Goal: Information Seeking & Learning: Check status

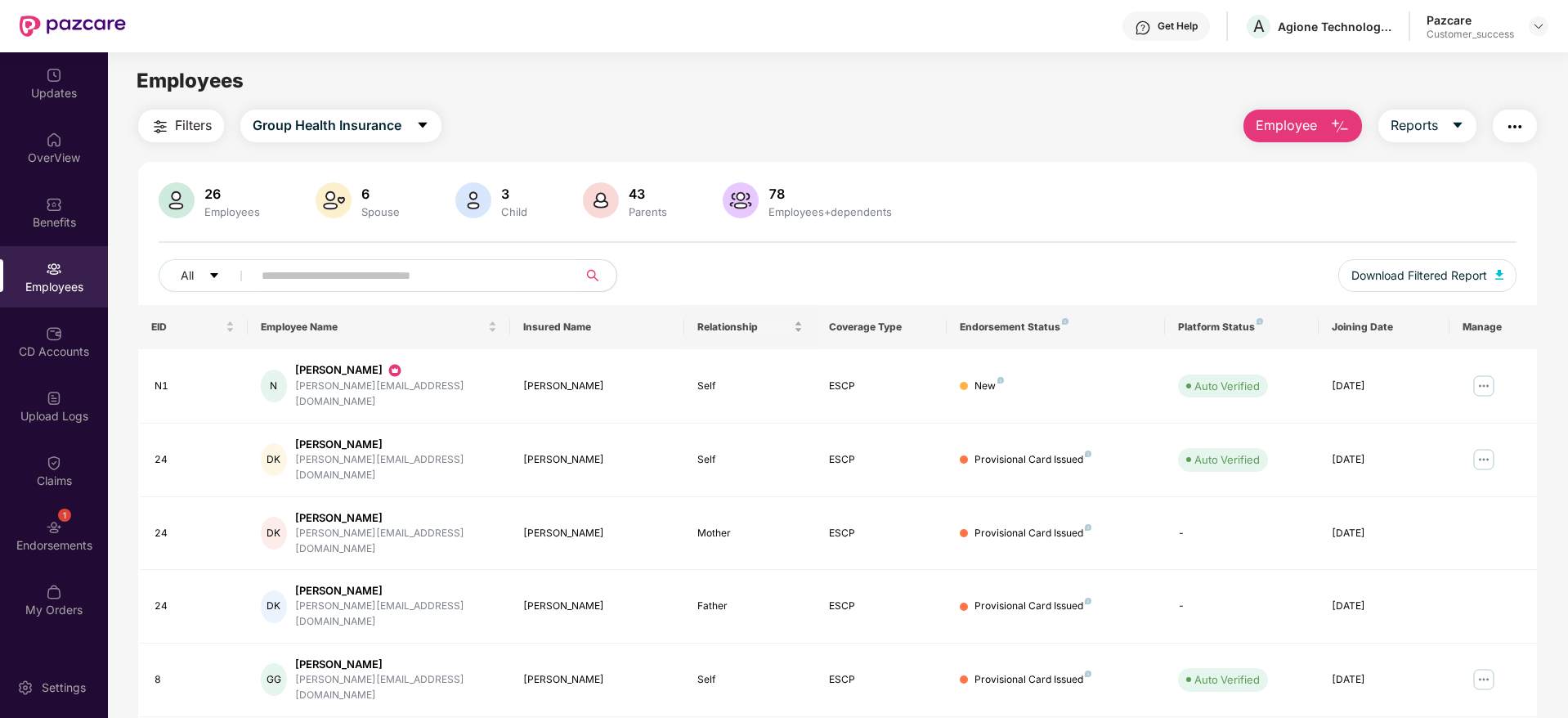
scroll to position [177, 0]
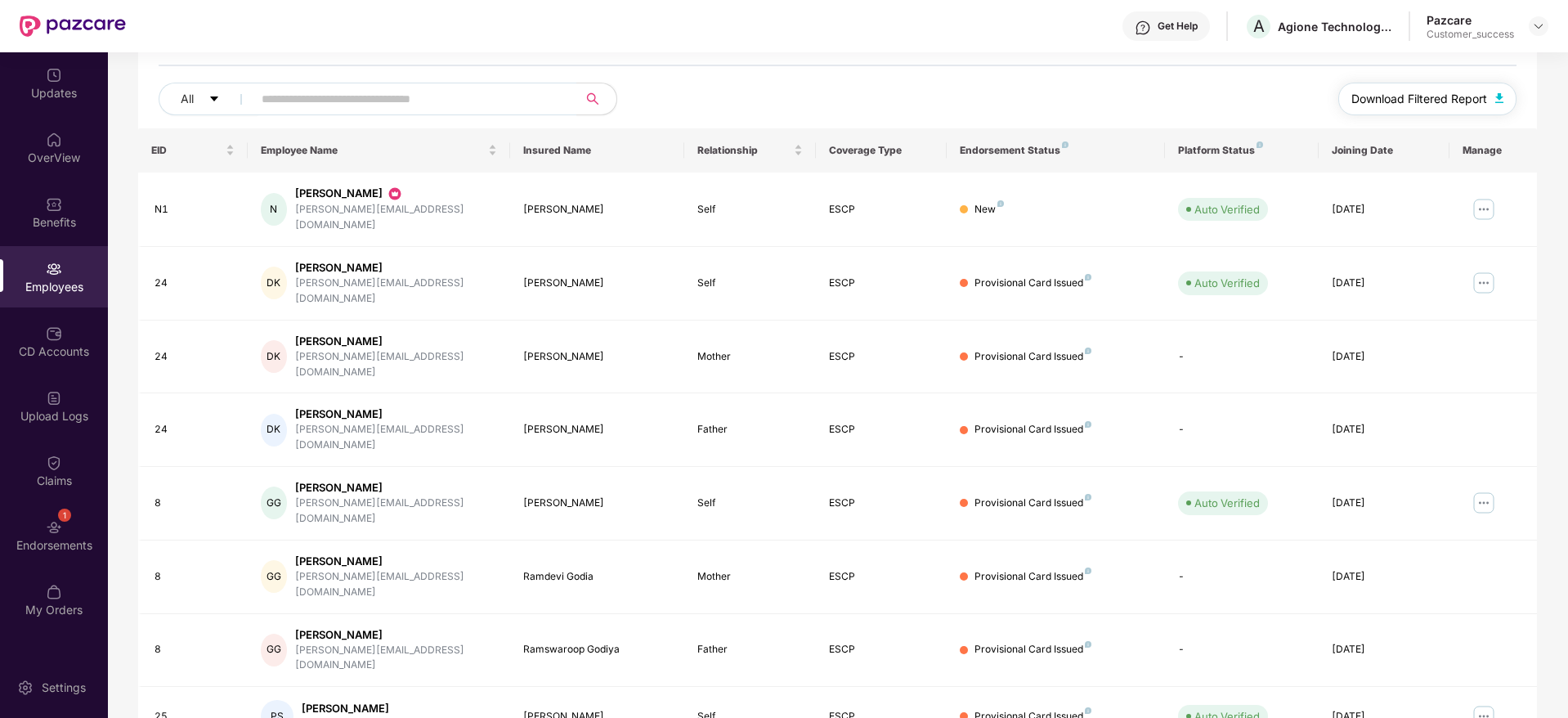
click at [1351, 100] on span "Download Filtered Report" at bounding box center [1419, 98] width 136 height 18
click at [84, 208] on div "Benefits" at bounding box center [54, 212] width 108 height 61
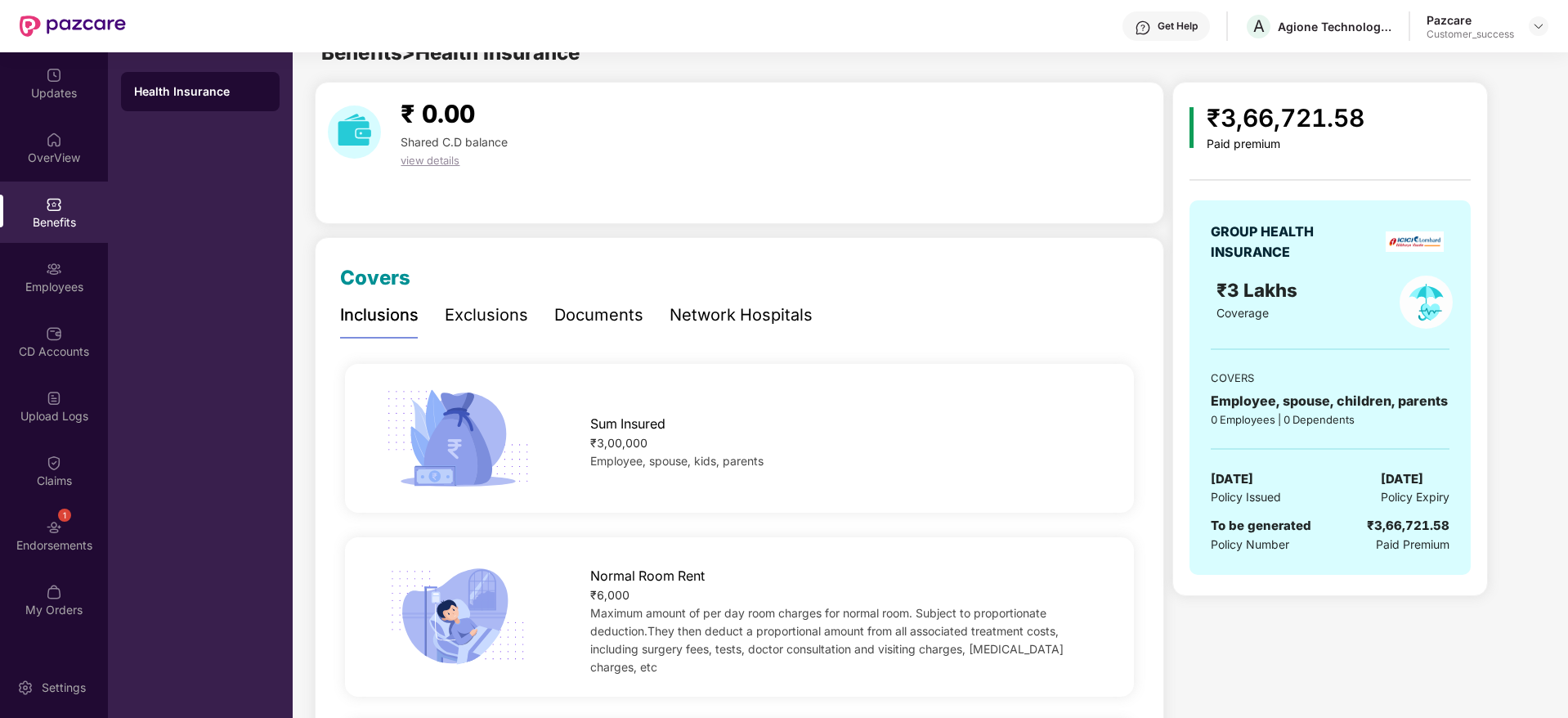
scroll to position [0, 0]
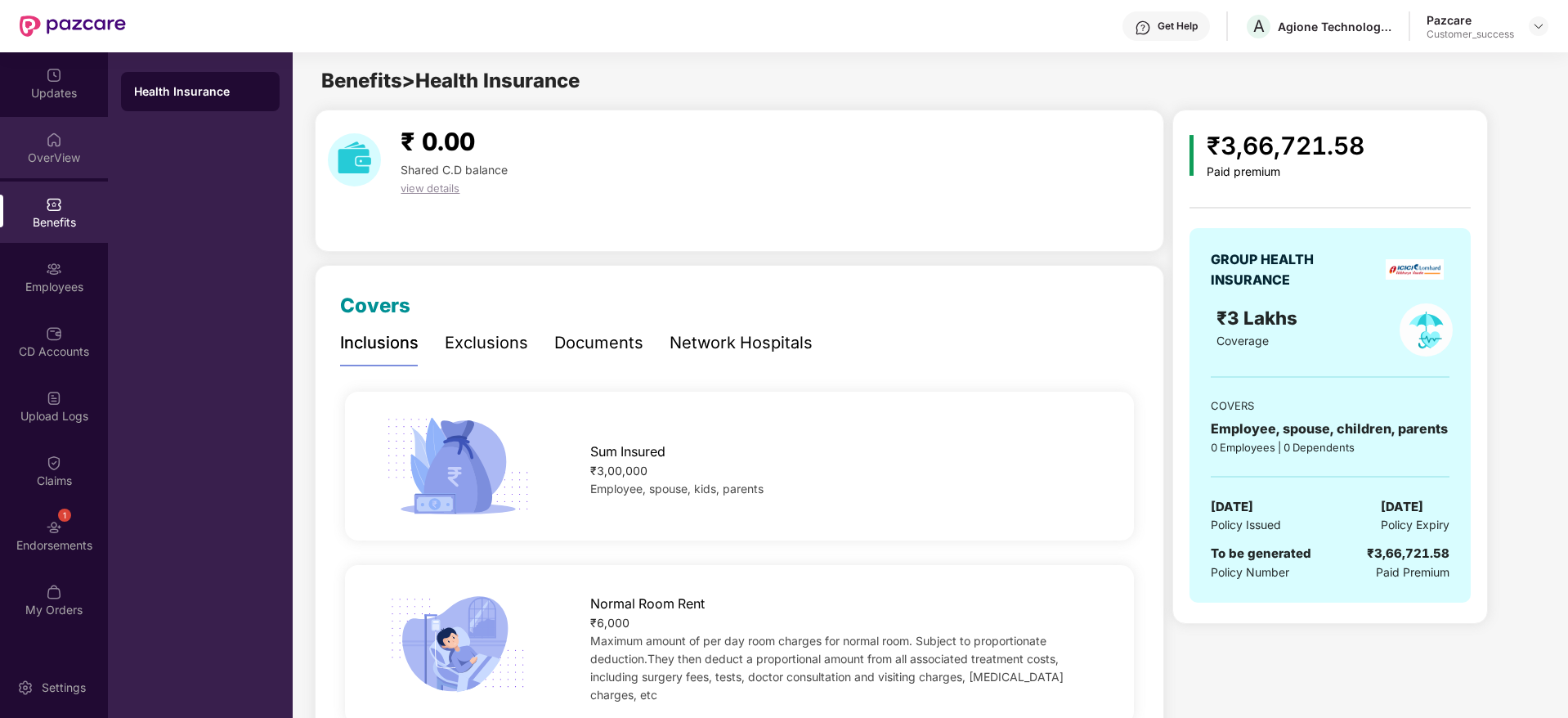
click at [68, 137] on div "OverView" at bounding box center [54, 147] width 108 height 61
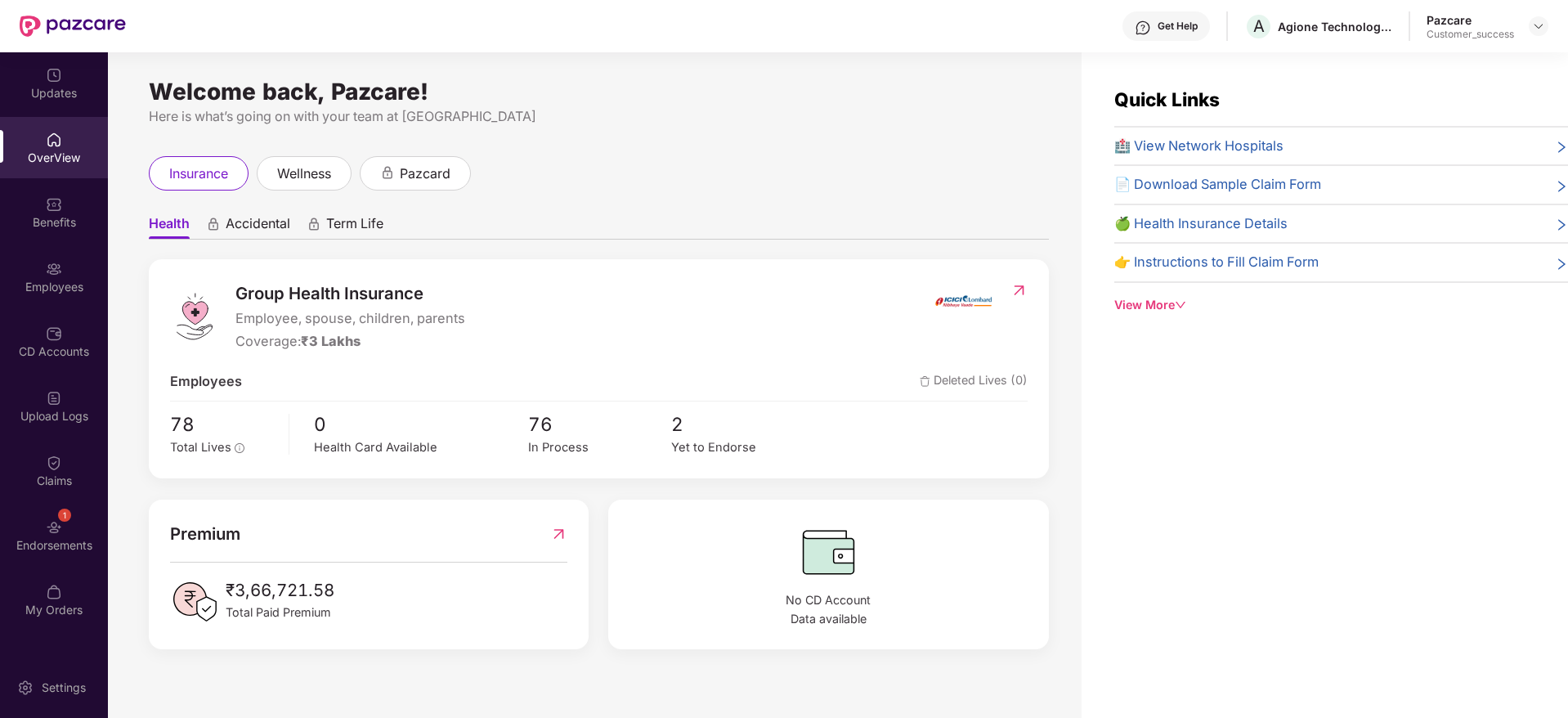
click at [685, 460] on div "Group Health Insurance Employee, spouse, children, parents Coverage: ₹3 Lakhs E…" at bounding box center [599, 369] width 900 height 219
click at [53, 305] on div "Employees" at bounding box center [54, 276] width 108 height 61
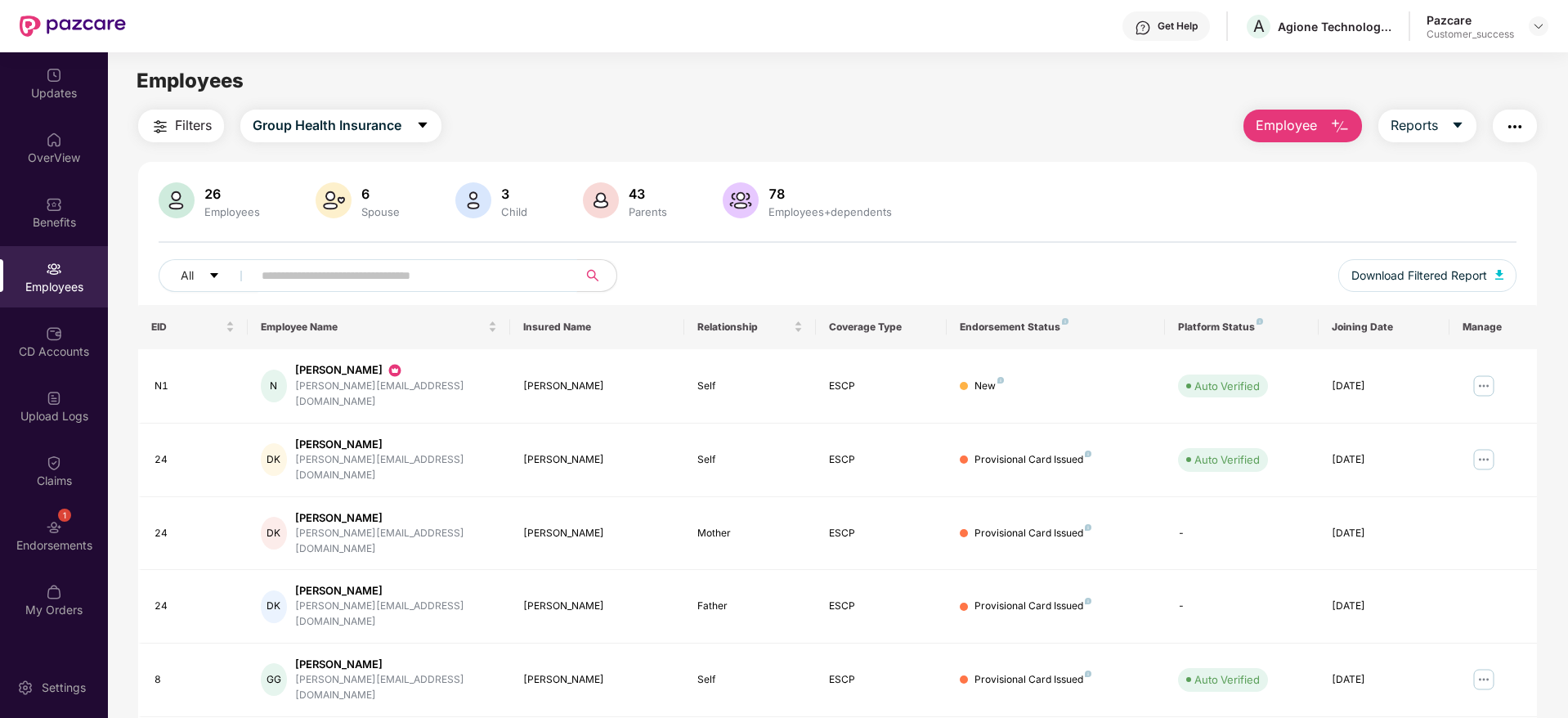
click at [361, 277] on input "text" at bounding box center [408, 275] width 294 height 24
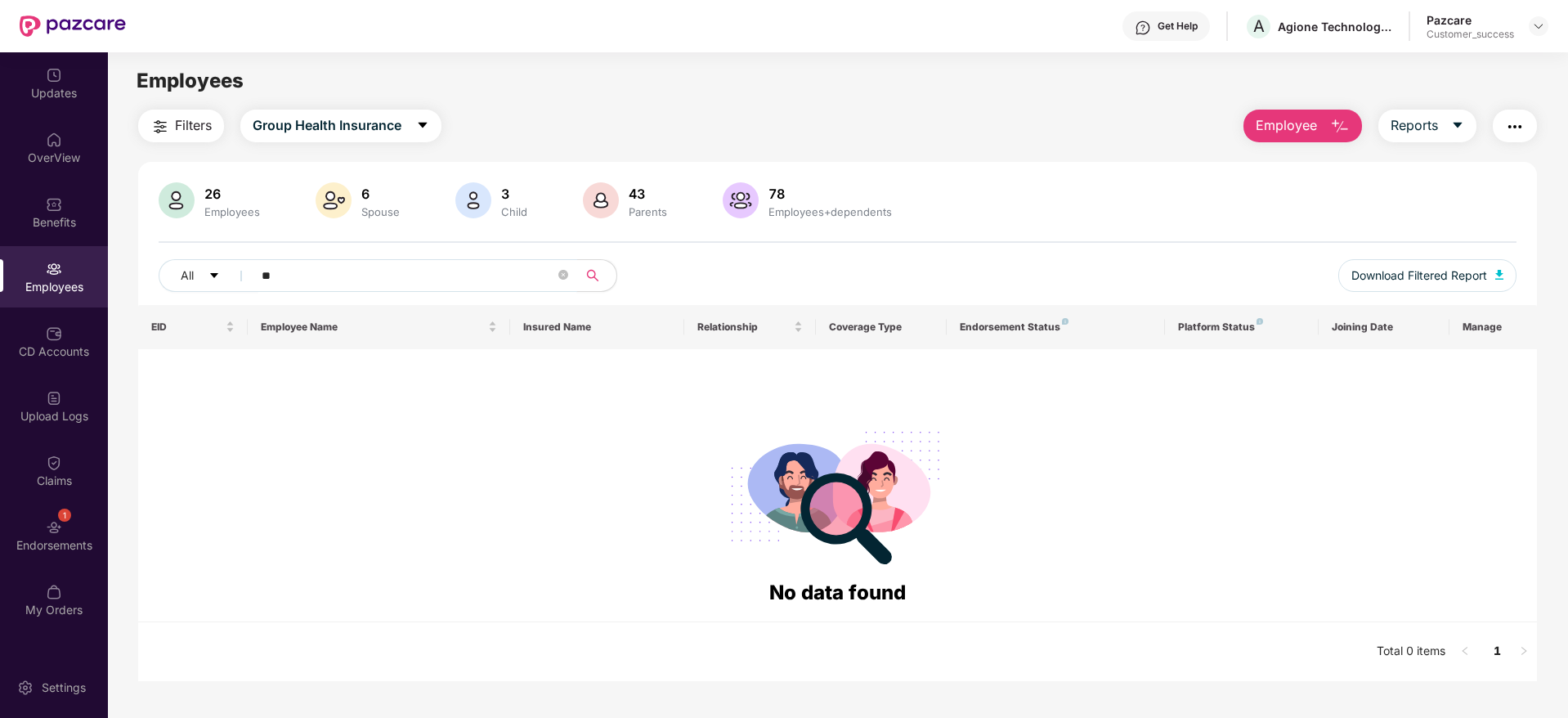
type input "*"
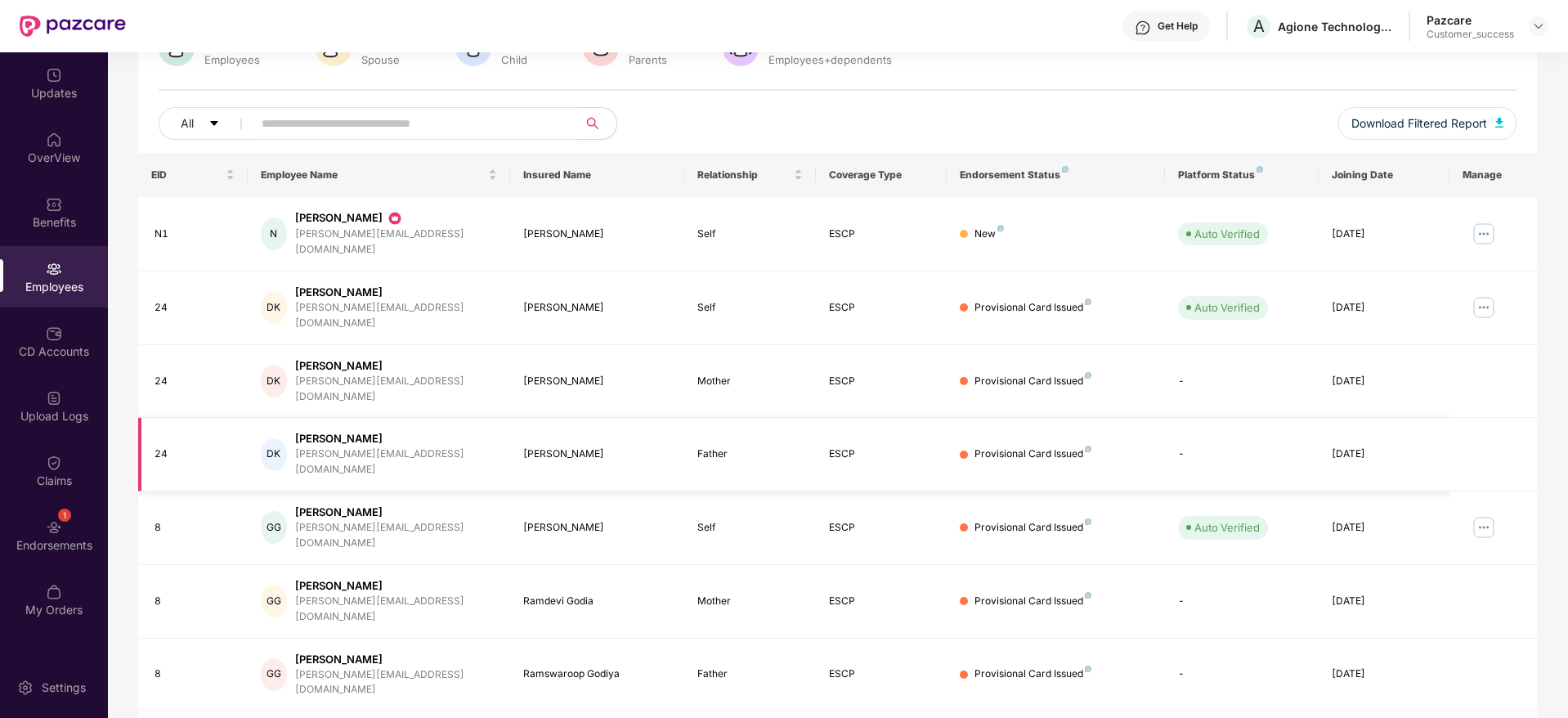
scroll to position [154, 0]
click at [17, 531] on div "1 Endorsements" at bounding box center [54, 535] width 108 height 61
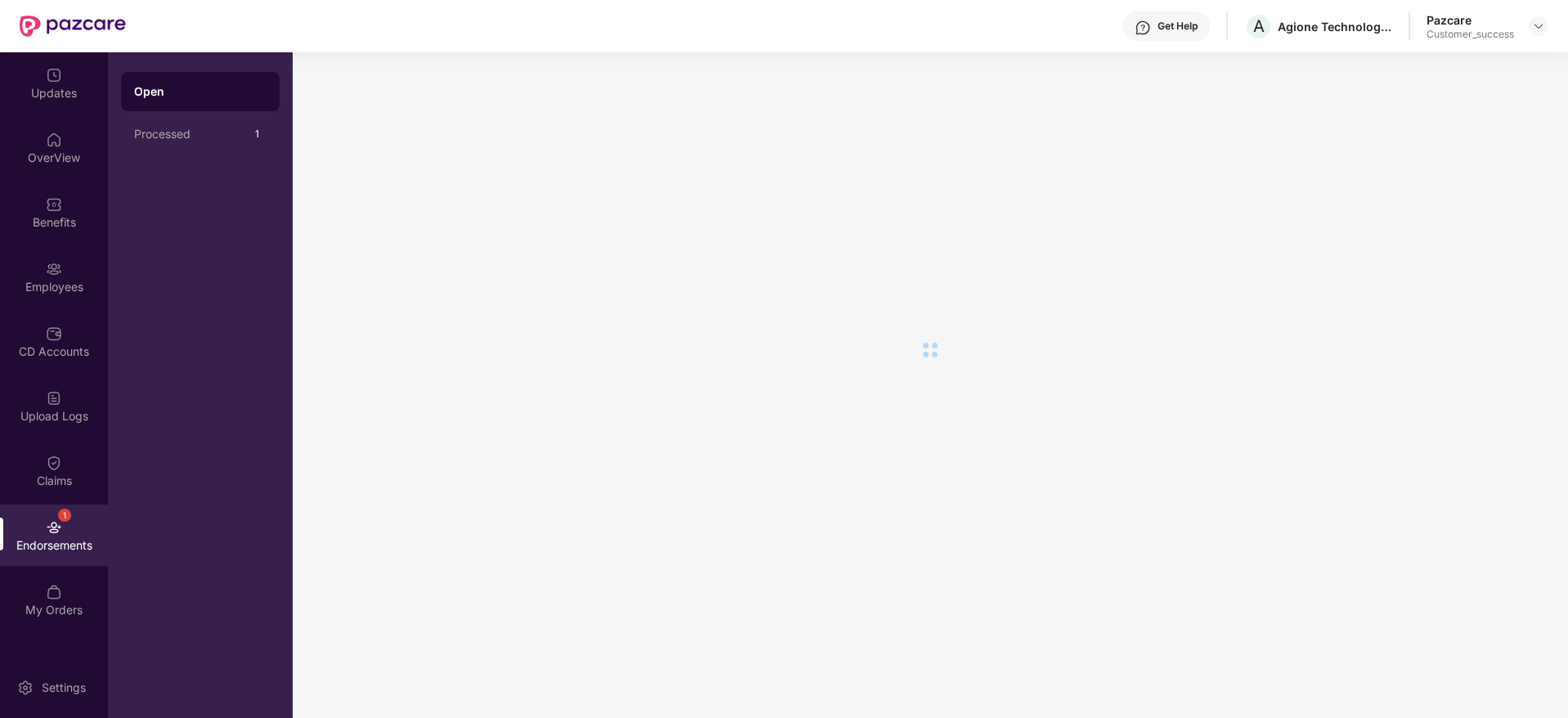
scroll to position [0, 0]
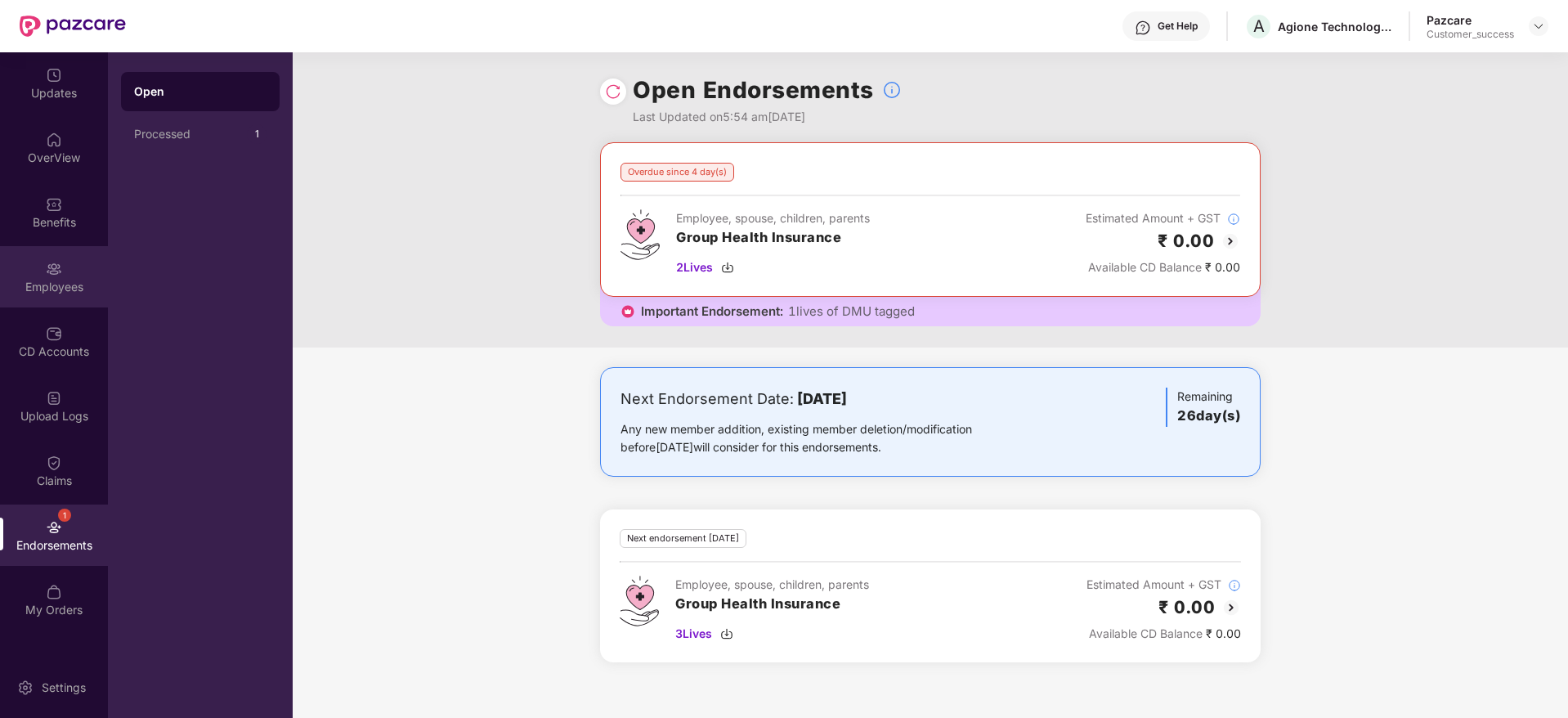
click at [51, 299] on div "Employees" at bounding box center [54, 276] width 108 height 61
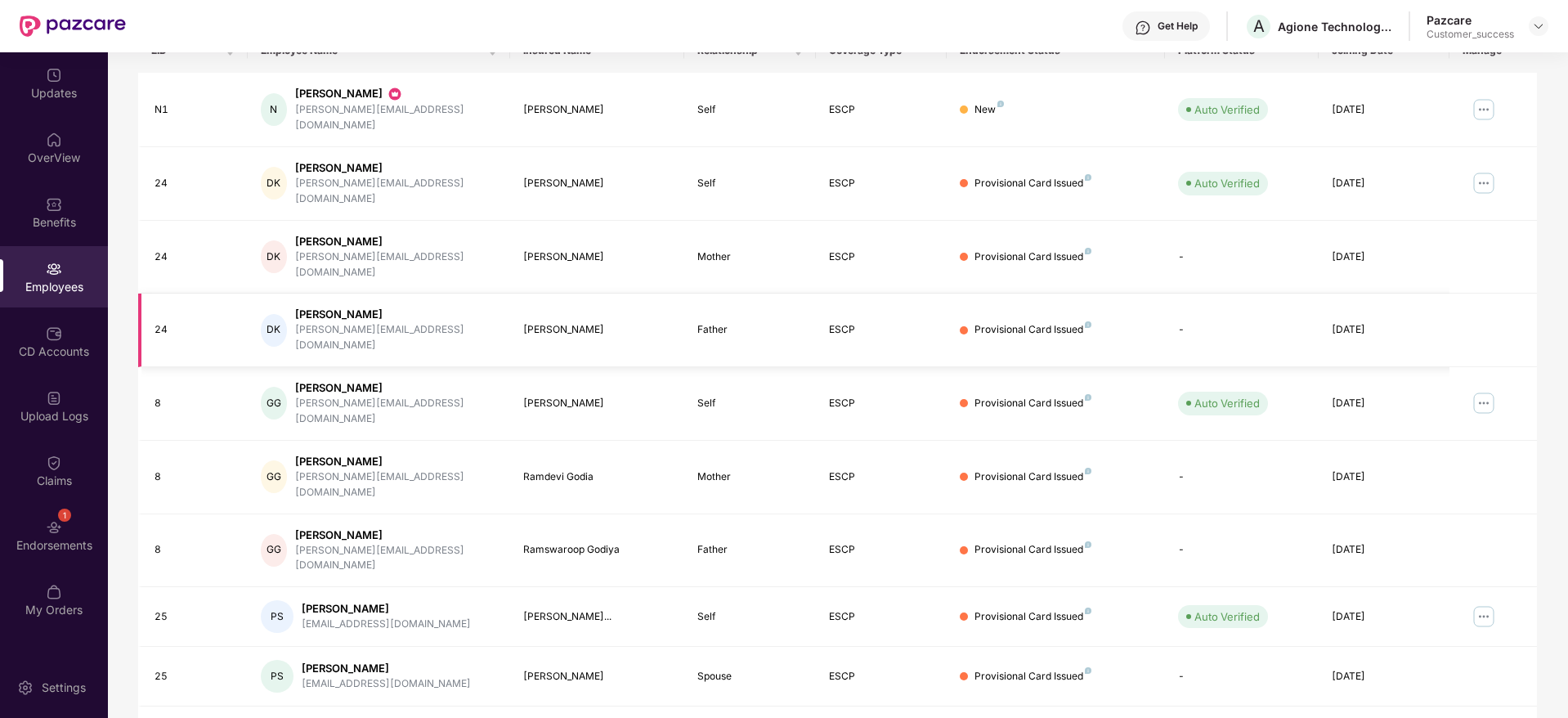
scroll to position [280, 0]
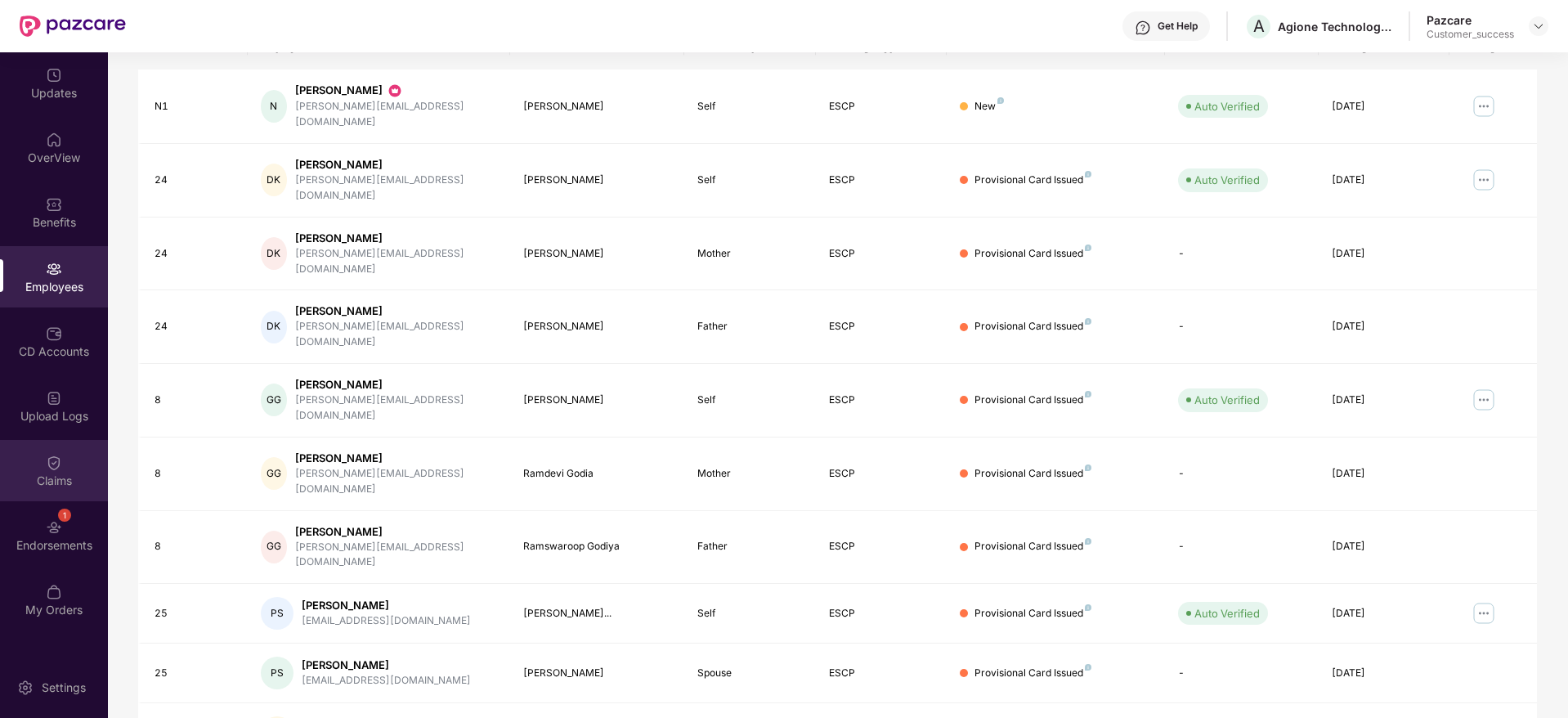
click at [49, 474] on div "Claims" at bounding box center [54, 481] width 108 height 17
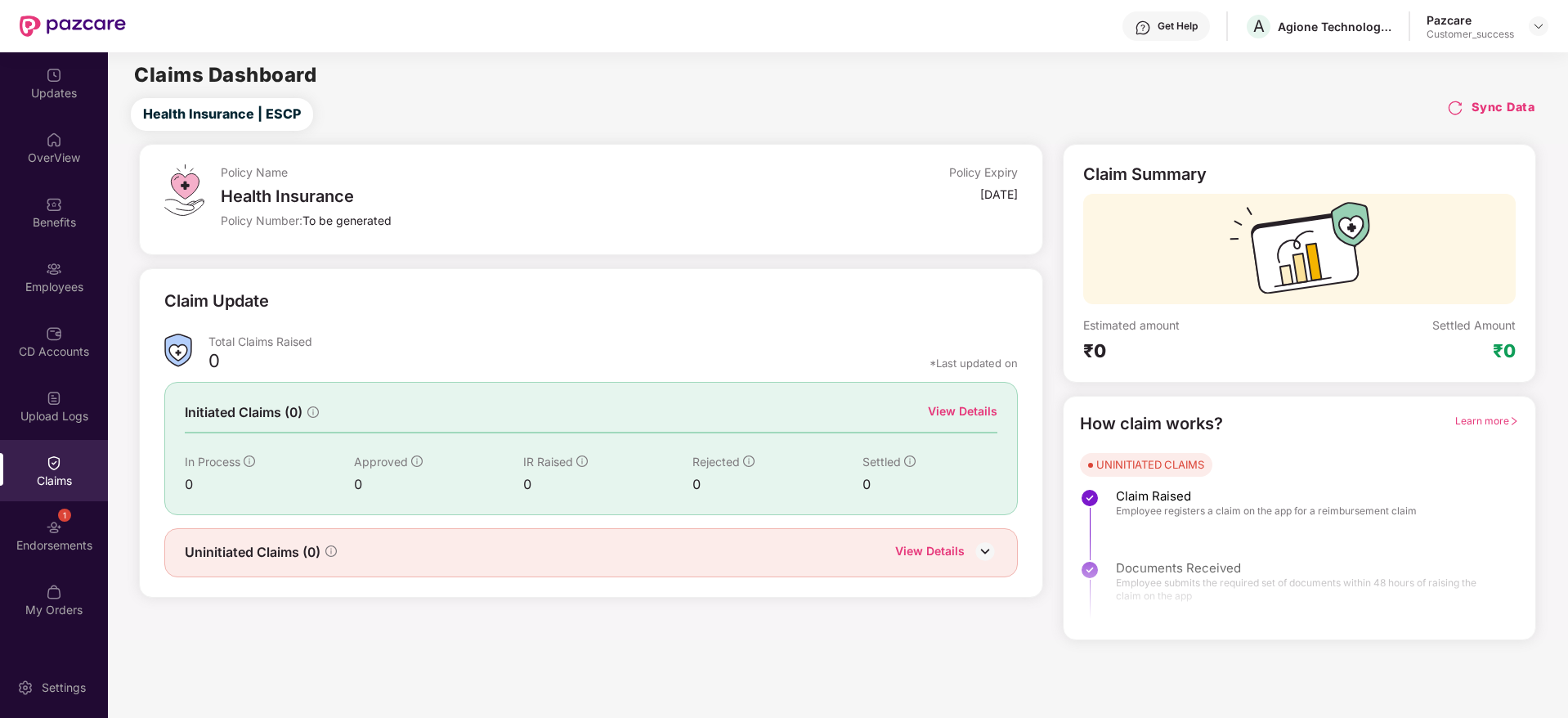
click at [939, 417] on div "View Details" at bounding box center [962, 411] width 69 height 18
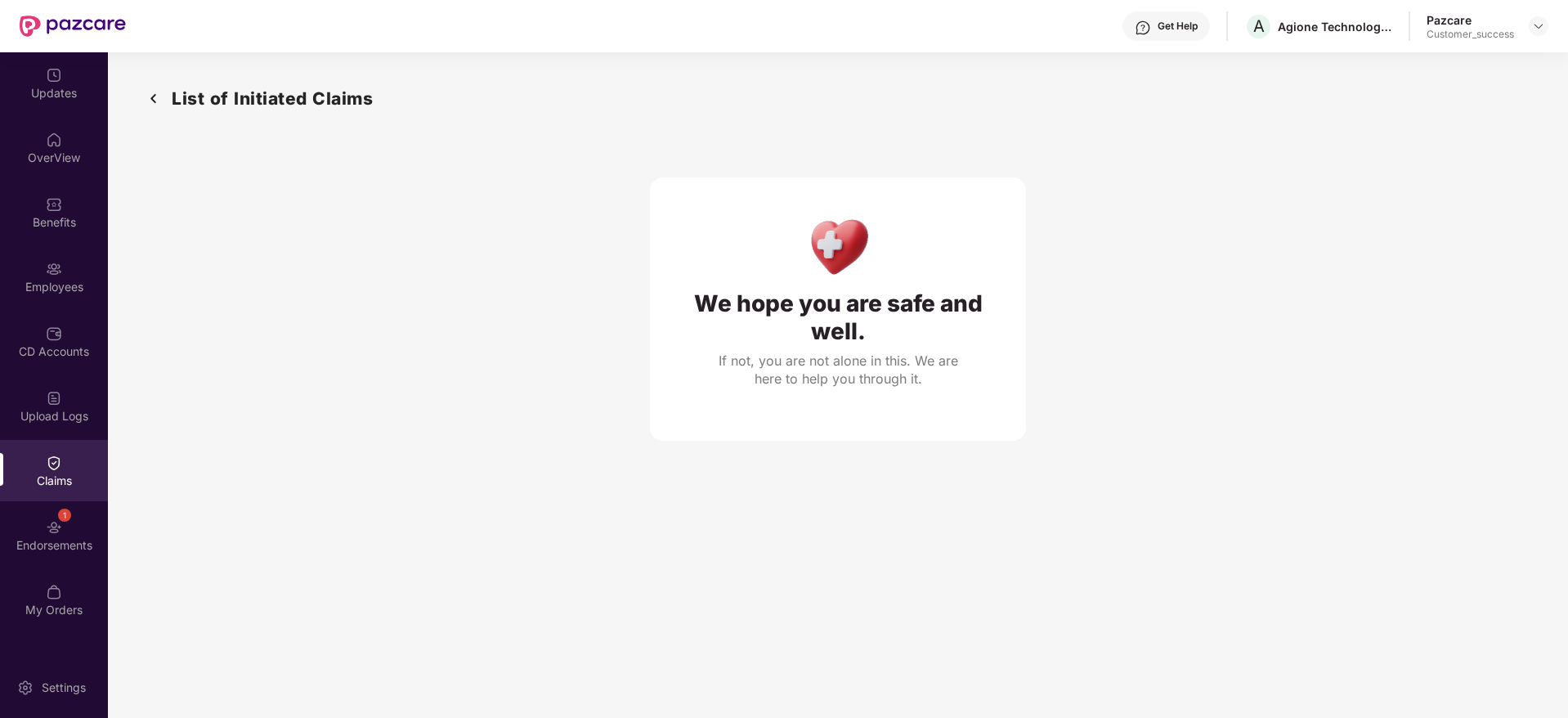
click at [149, 99] on img at bounding box center [153, 99] width 26 height 27
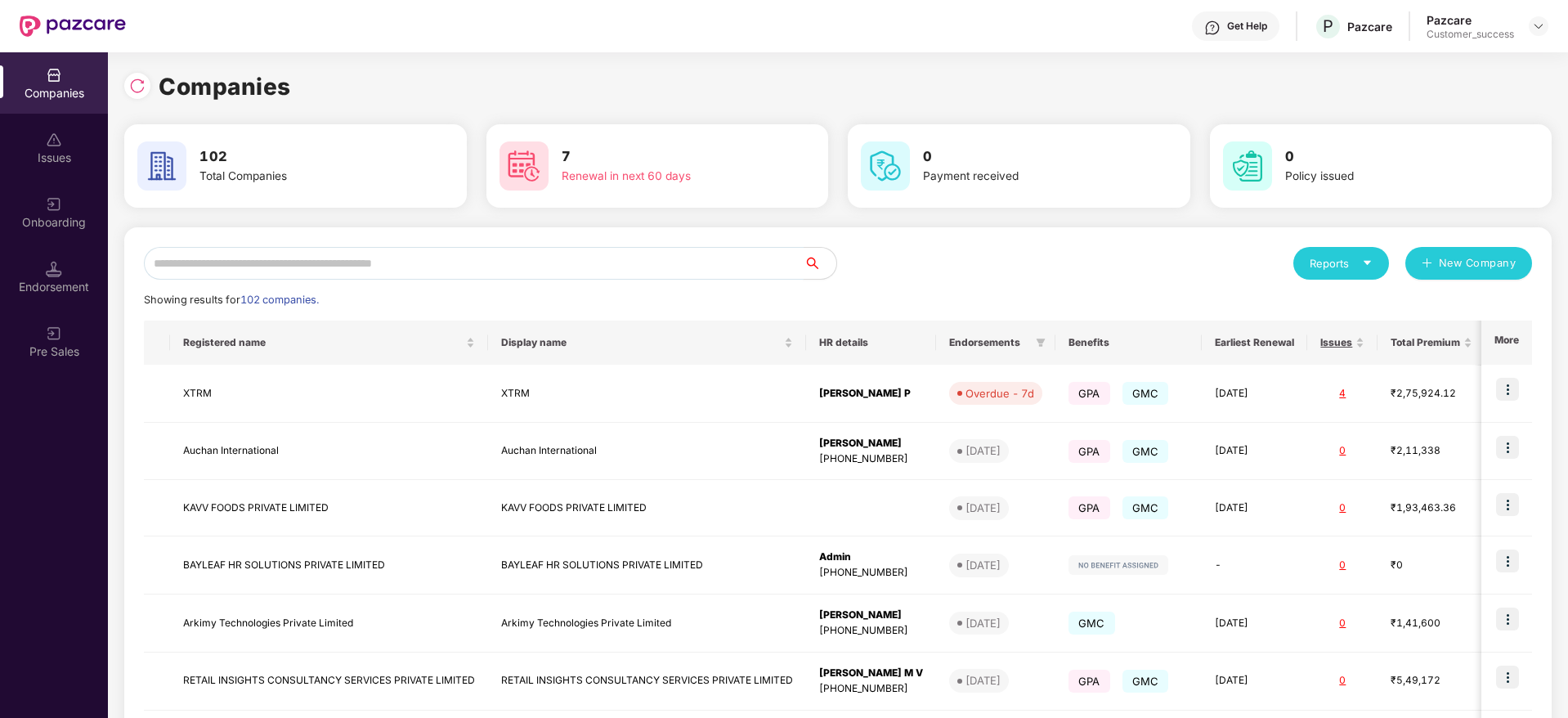
click at [264, 257] on input "text" at bounding box center [474, 263] width 659 height 33
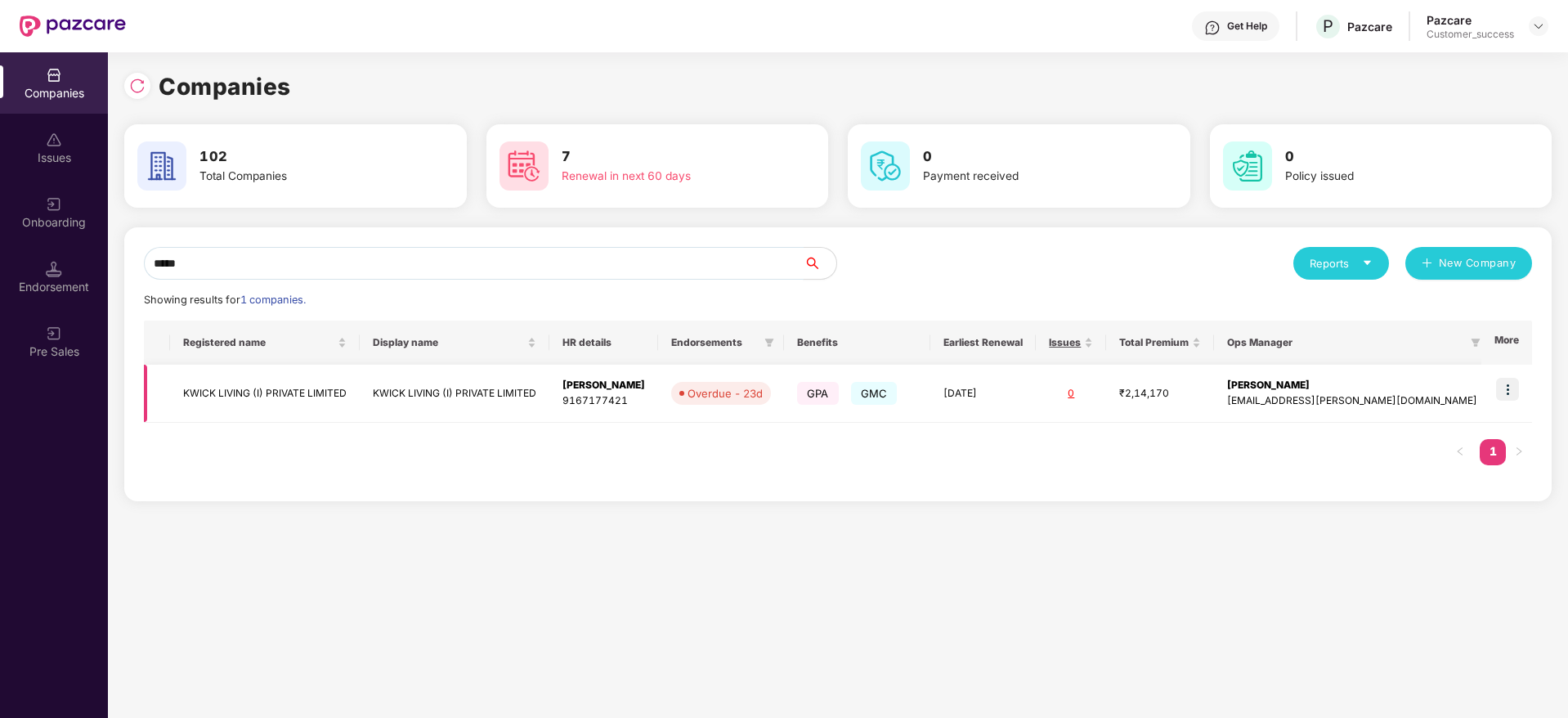
type input "*****"
click at [1505, 377] on img at bounding box center [1507, 388] width 23 height 23
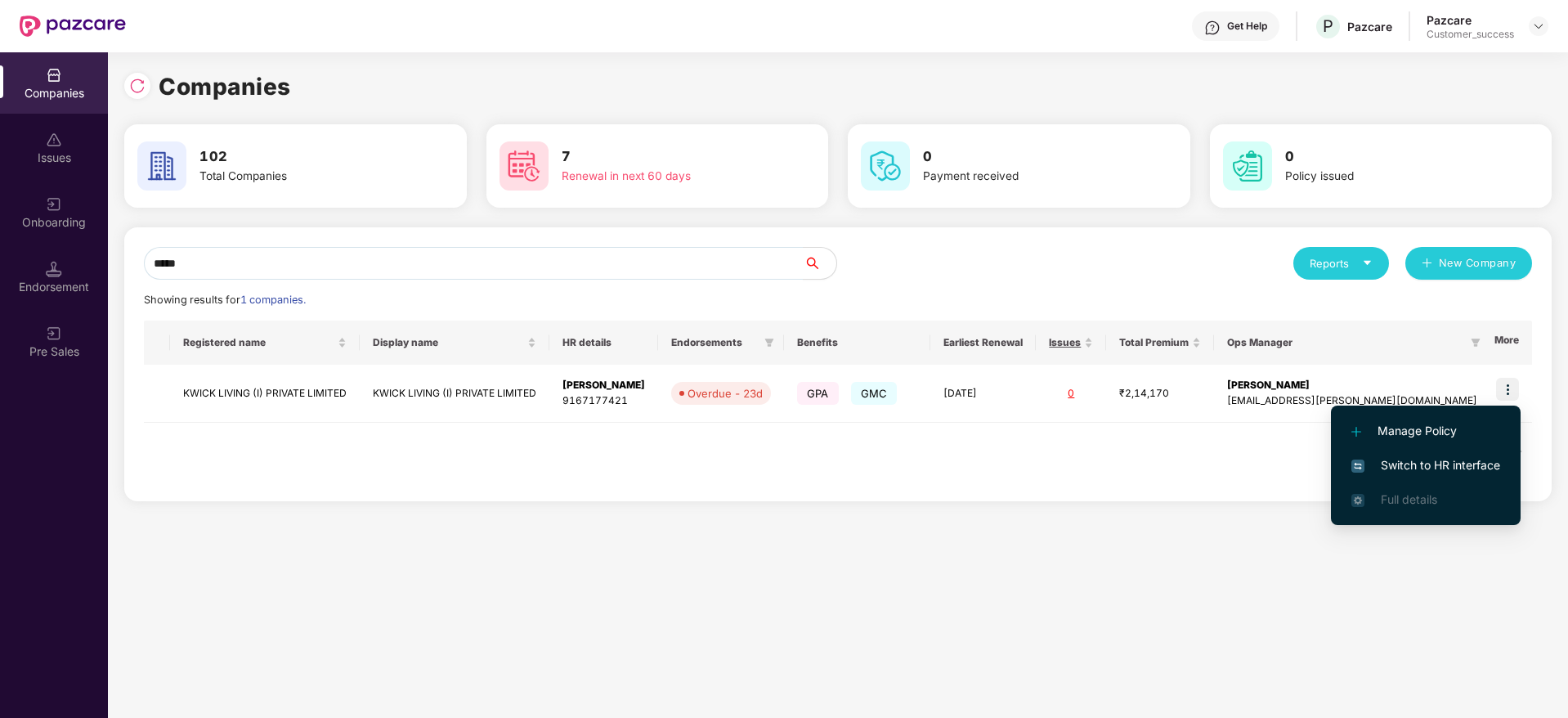
click at [1432, 458] on span "Switch to HR interface" at bounding box center [1426, 464] width 149 height 18
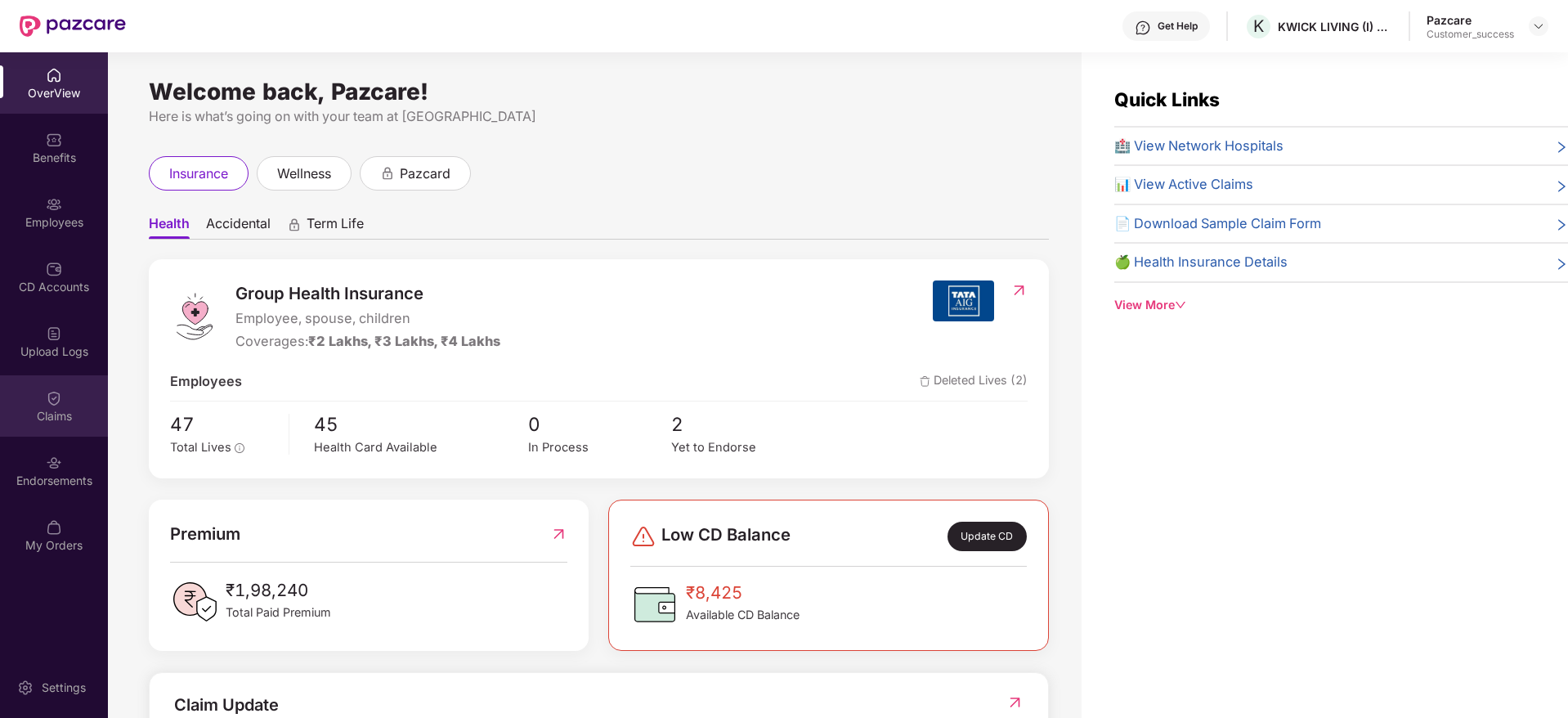
click at [86, 408] on div "Claims" at bounding box center [54, 417] width 108 height 17
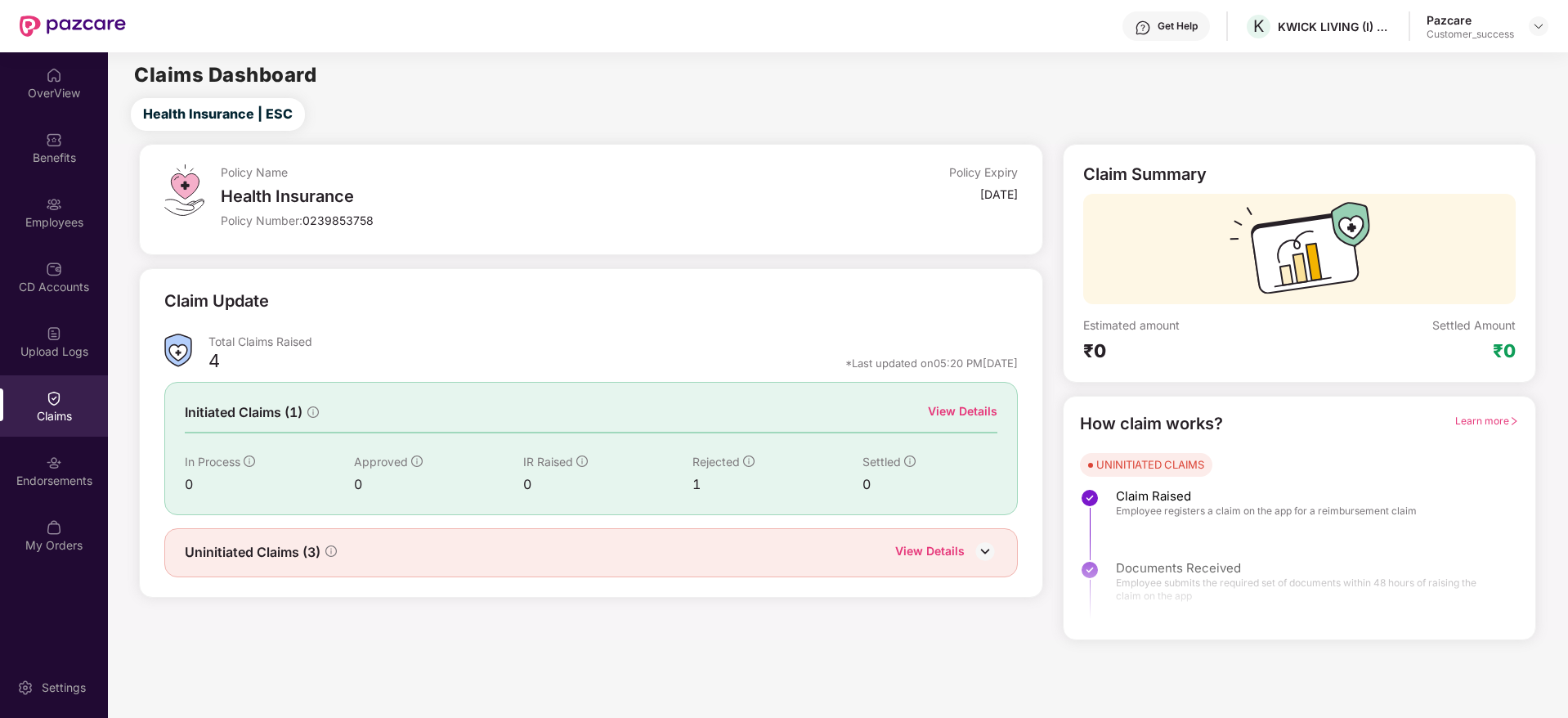
click at [944, 413] on div "View Details" at bounding box center [962, 411] width 69 height 18
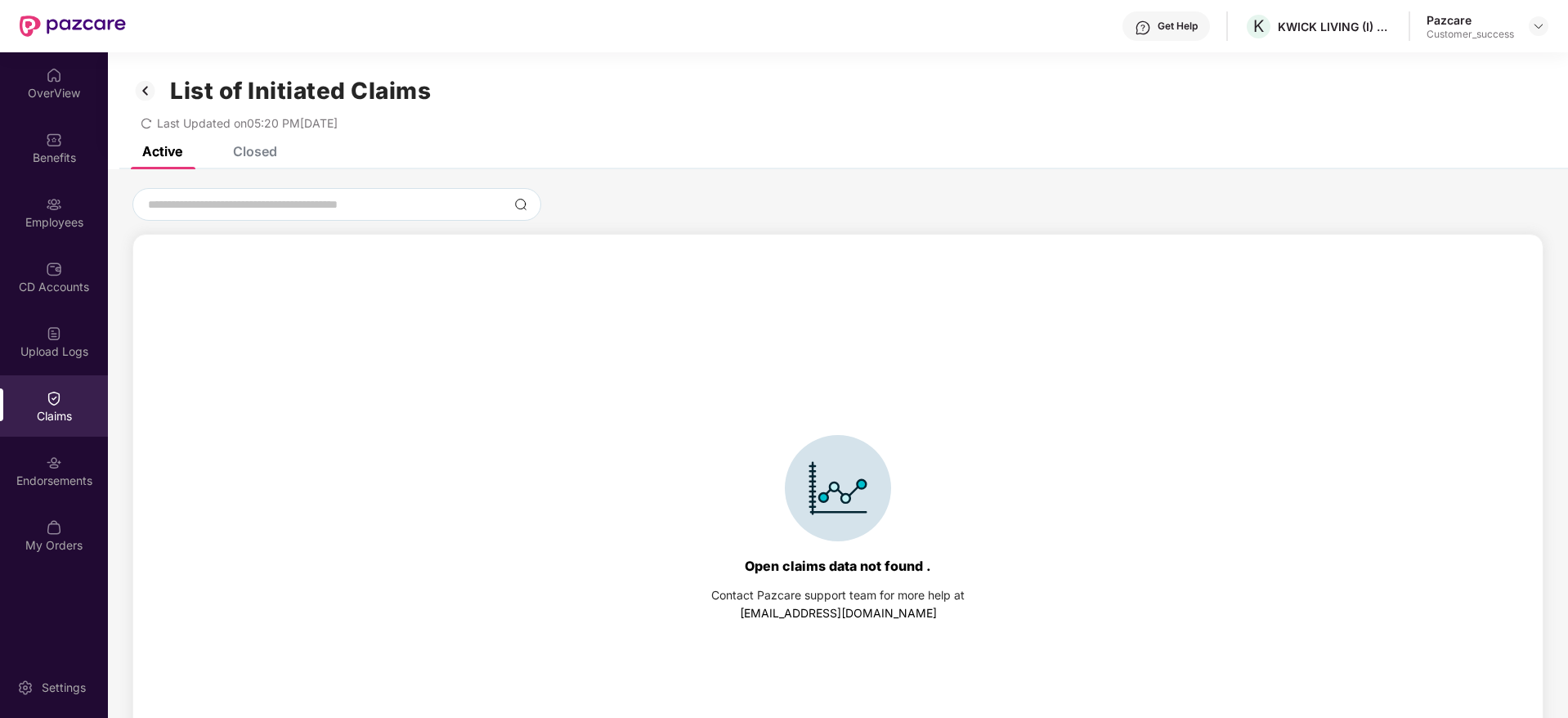
click at [272, 158] on div "Closed" at bounding box center [254, 151] width 44 height 17
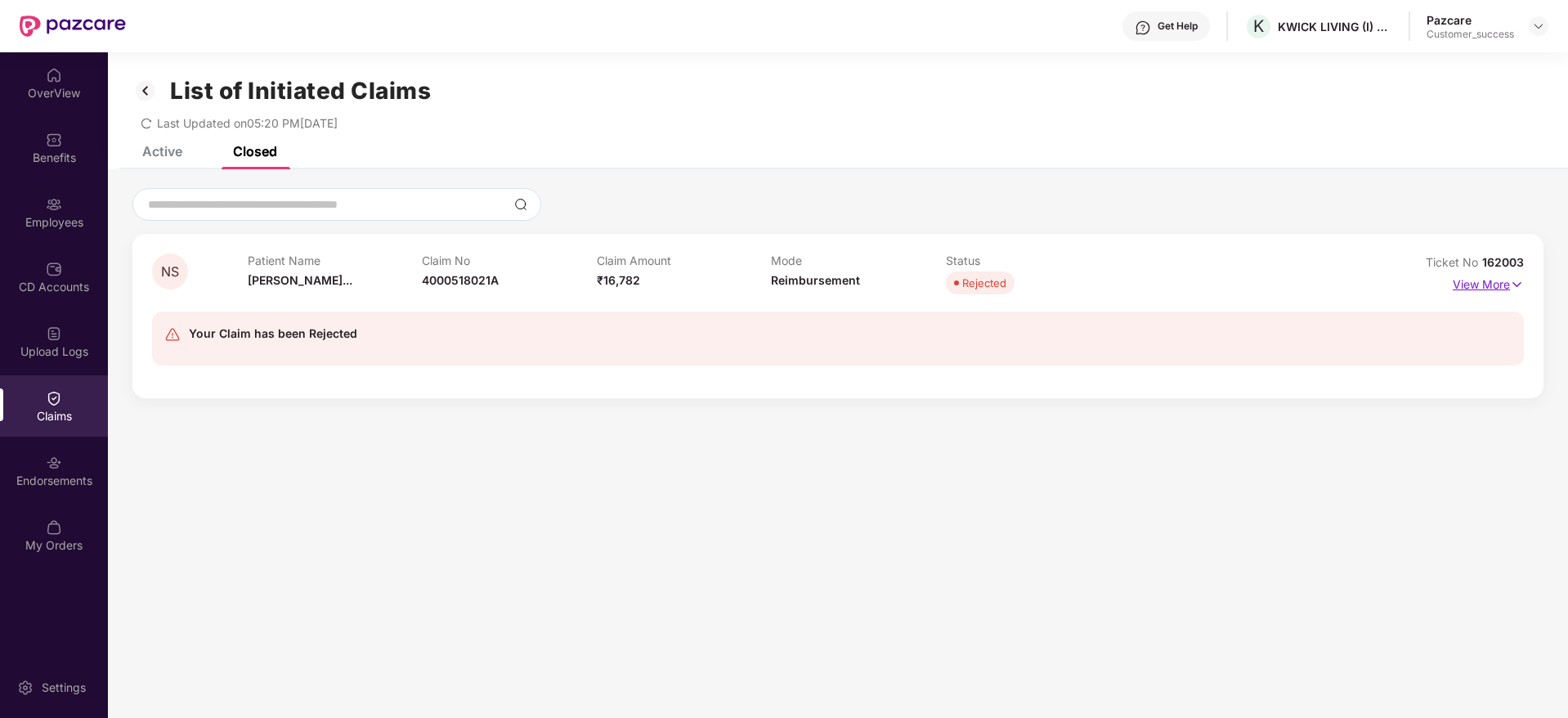
click at [1478, 286] on p "View More" at bounding box center [1488, 282] width 71 height 22
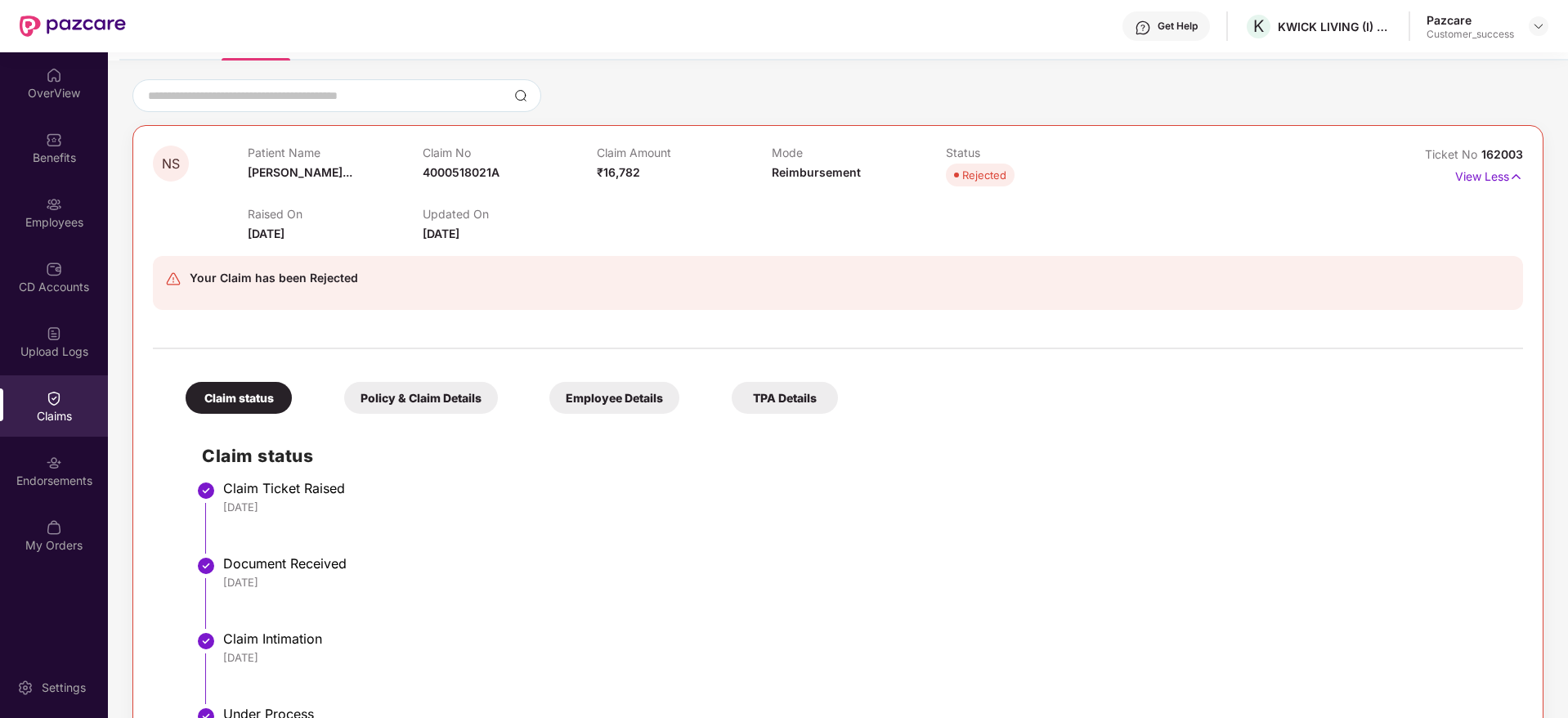
scroll to position [108, 0]
click at [469, 393] on div "Policy & Claim Details" at bounding box center [421, 398] width 154 height 32
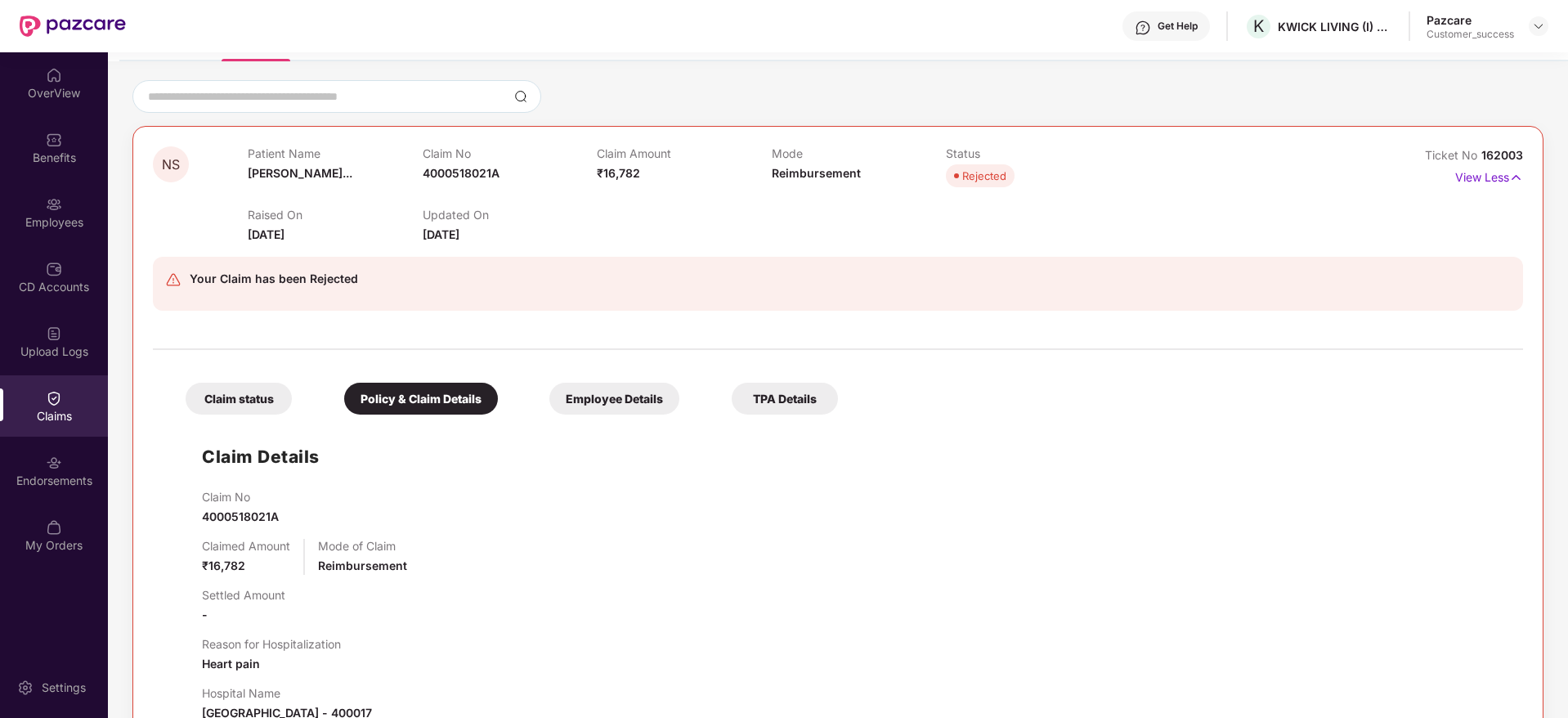
click at [600, 410] on div "Employee Details" at bounding box center [614, 398] width 130 height 32
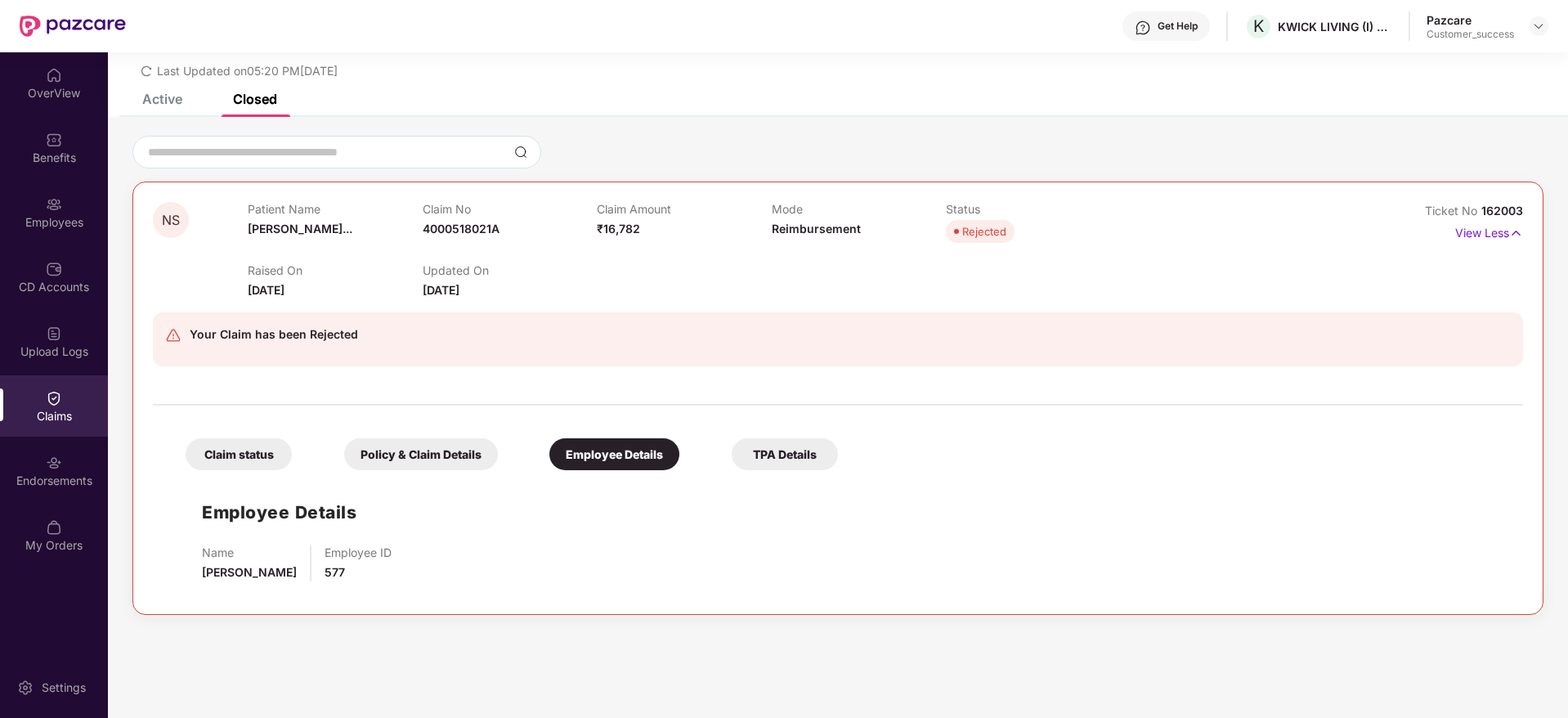
scroll to position [53, 0]
click at [464, 231] on span "4000518021A" at bounding box center [461, 228] width 77 height 14
copy span "4000518021A"
